Goal: Navigation & Orientation: Find specific page/section

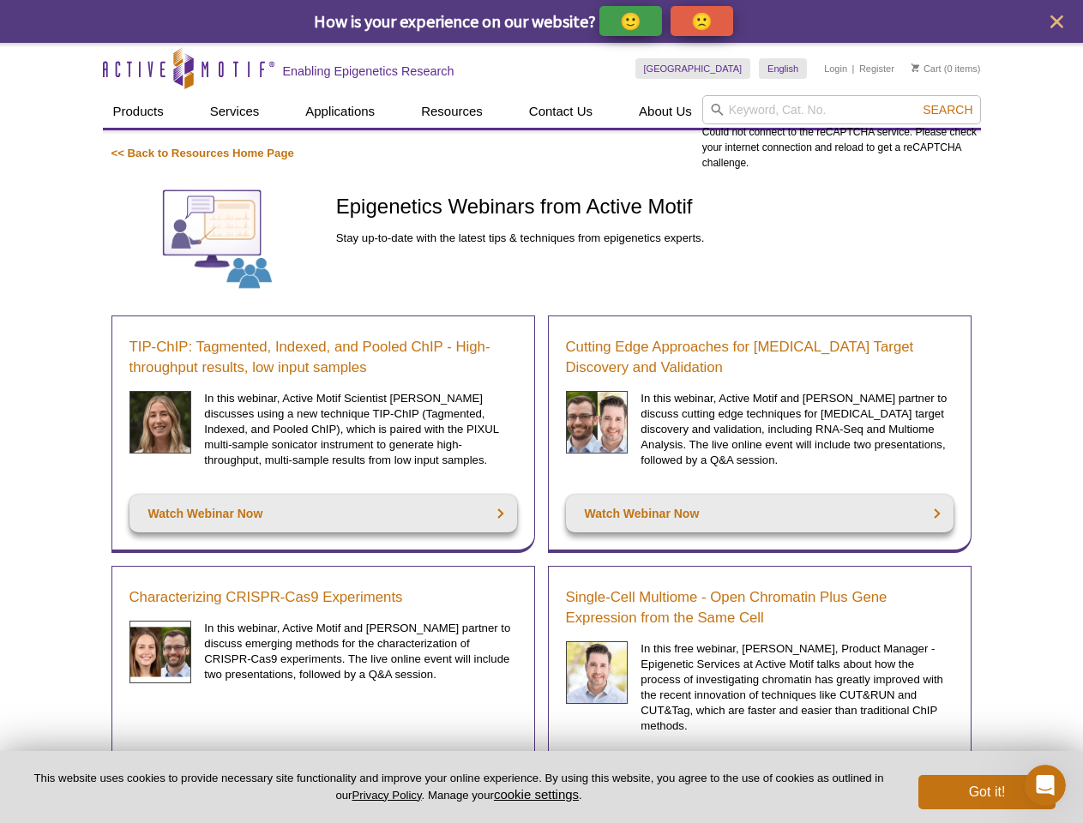
click at [632, 21] on p "🙂" at bounding box center [630, 20] width 21 height 21
click at [705, 21] on span "Give Feedback" at bounding box center [699, 21] width 102 height 20
click at [1056, 21] on icon "close" at bounding box center [1056, 21] width 13 height 13
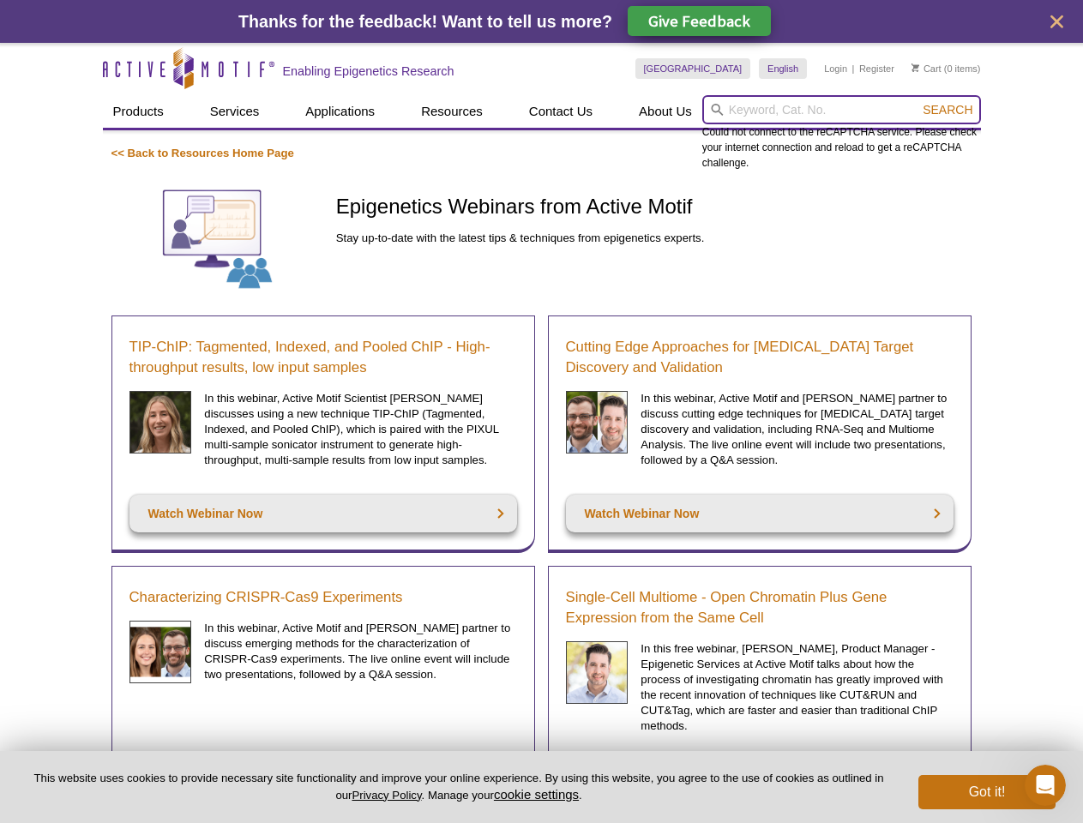
click at [841, 110] on input "search" at bounding box center [841, 109] width 279 height 29
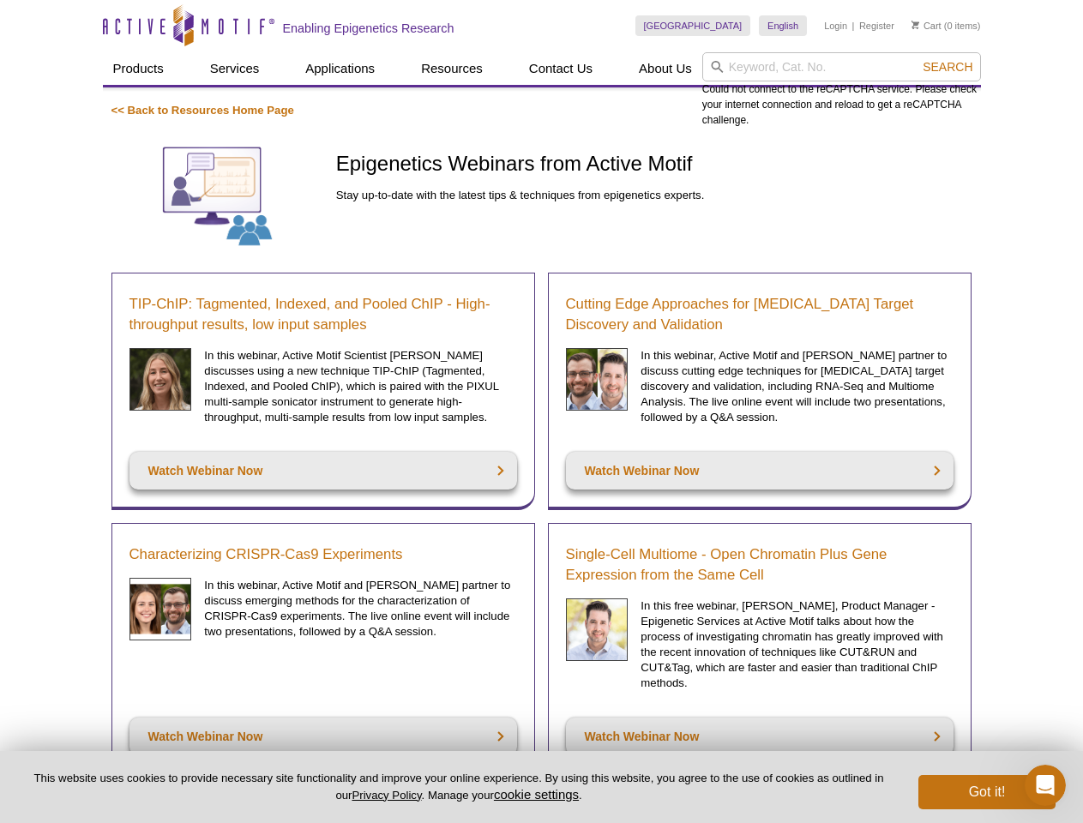
click at [947, 110] on div "Could not connect to the reCAPTCHA service. Please check your internet connecti…" at bounding box center [841, 89] width 279 height 75
click at [539, 794] on button "cookie settings" at bounding box center [536, 794] width 85 height 15
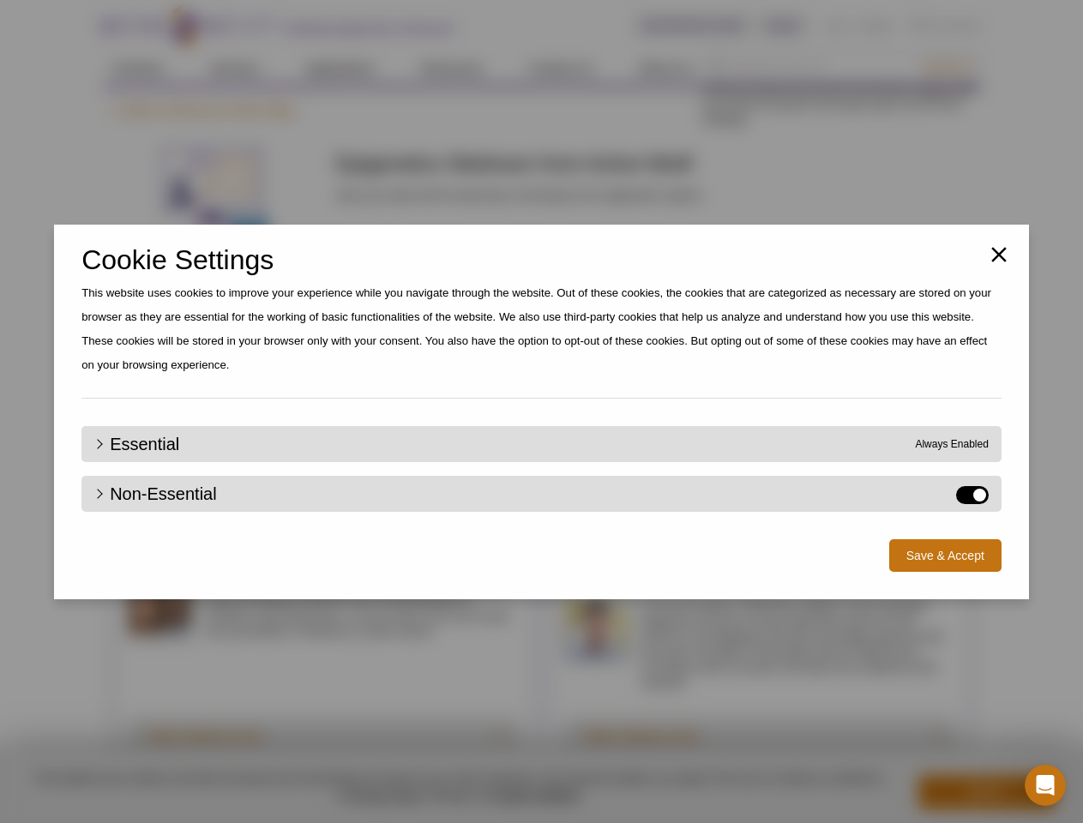
click at [987, 792] on div "Close Cookie Settings This website uses cookies to improve your experience whil…" at bounding box center [541, 411] width 1083 height 823
click at [1045, 785] on icon "Open Intercom Messenger" at bounding box center [1045, 786] width 28 height 28
